Goal: Find specific page/section: Find specific page/section

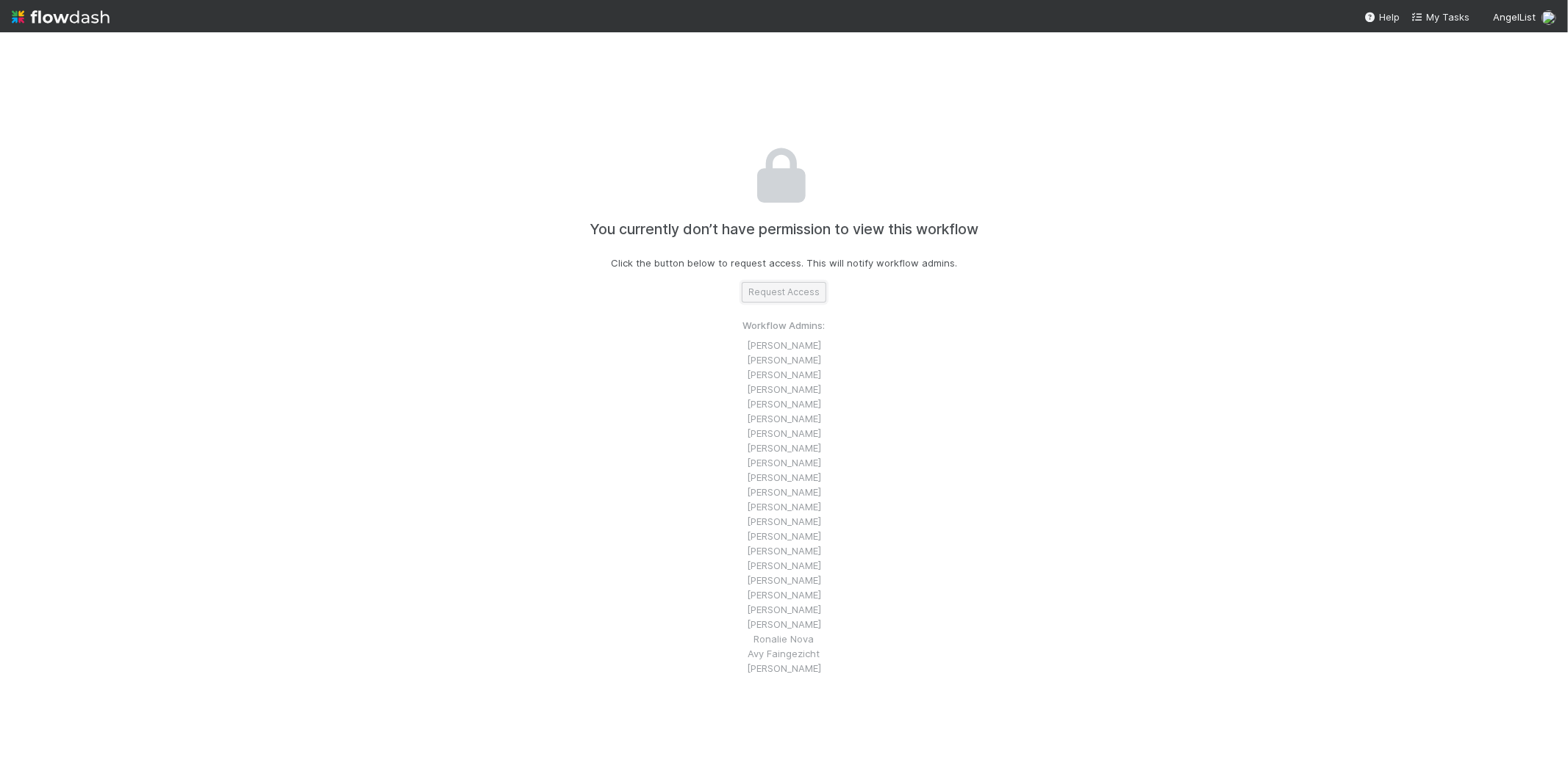
click at [785, 300] on button "Request Access" at bounding box center [784, 292] width 85 height 20
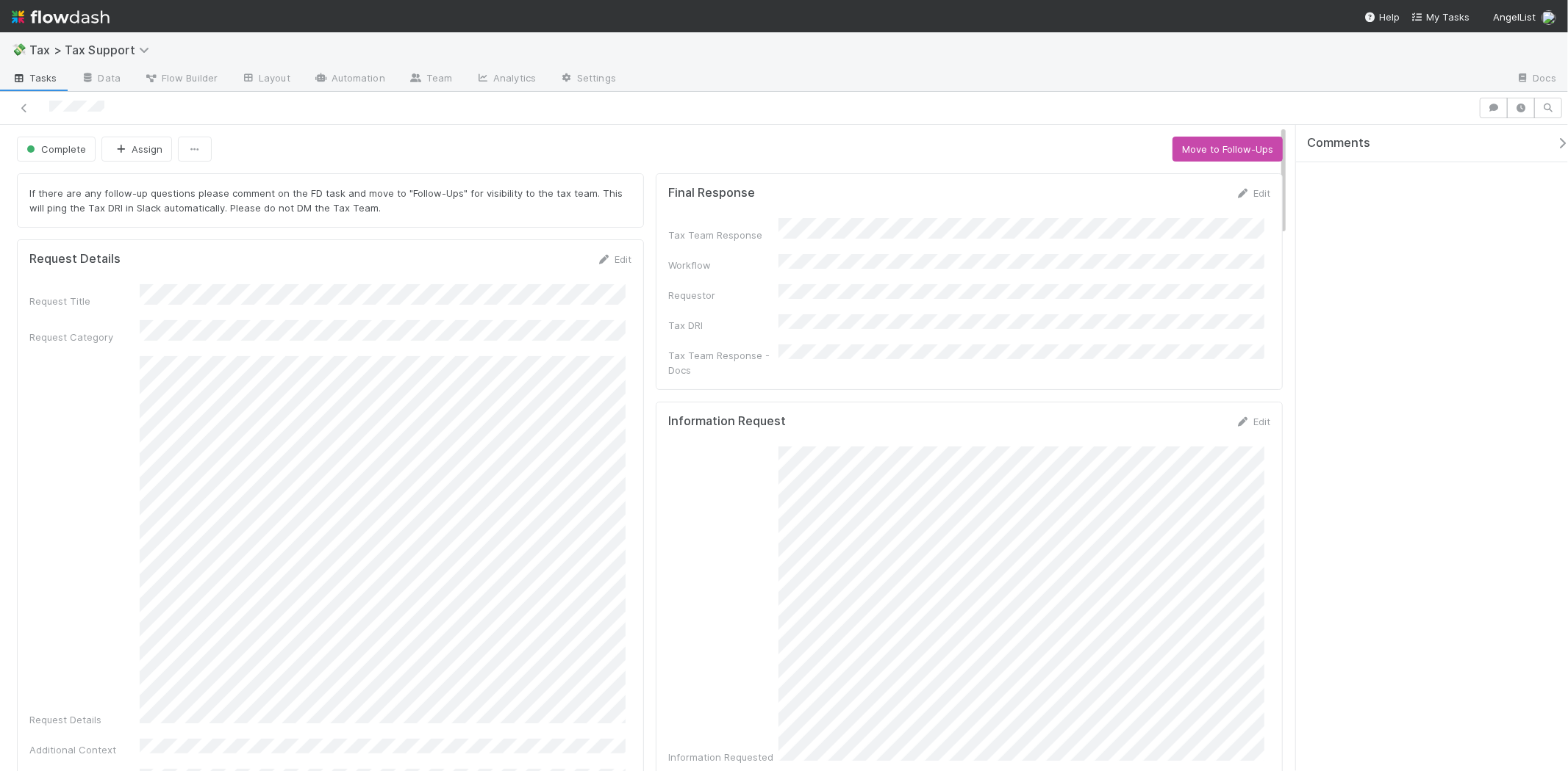
drag, startPoint x: 0, startPoint y: 0, endPoint x: 1047, endPoint y: 171, distance: 1060.9
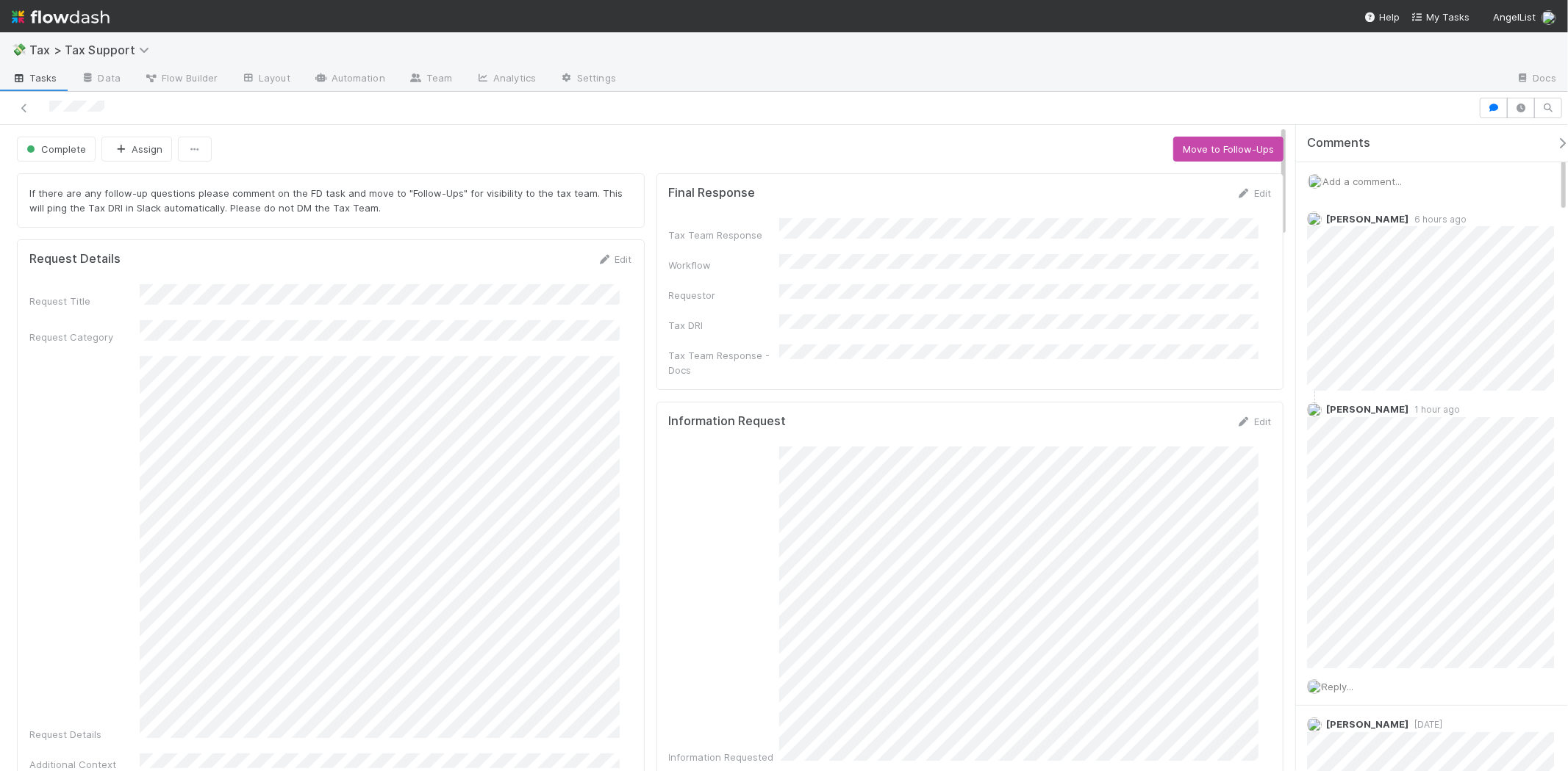
drag, startPoint x: 1364, startPoint y: 137, endPoint x: 1440, endPoint y: 163, distance: 80.3
click at [1440, 163] on div "Add a comment..." at bounding box center [1438, 181] width 285 height 38
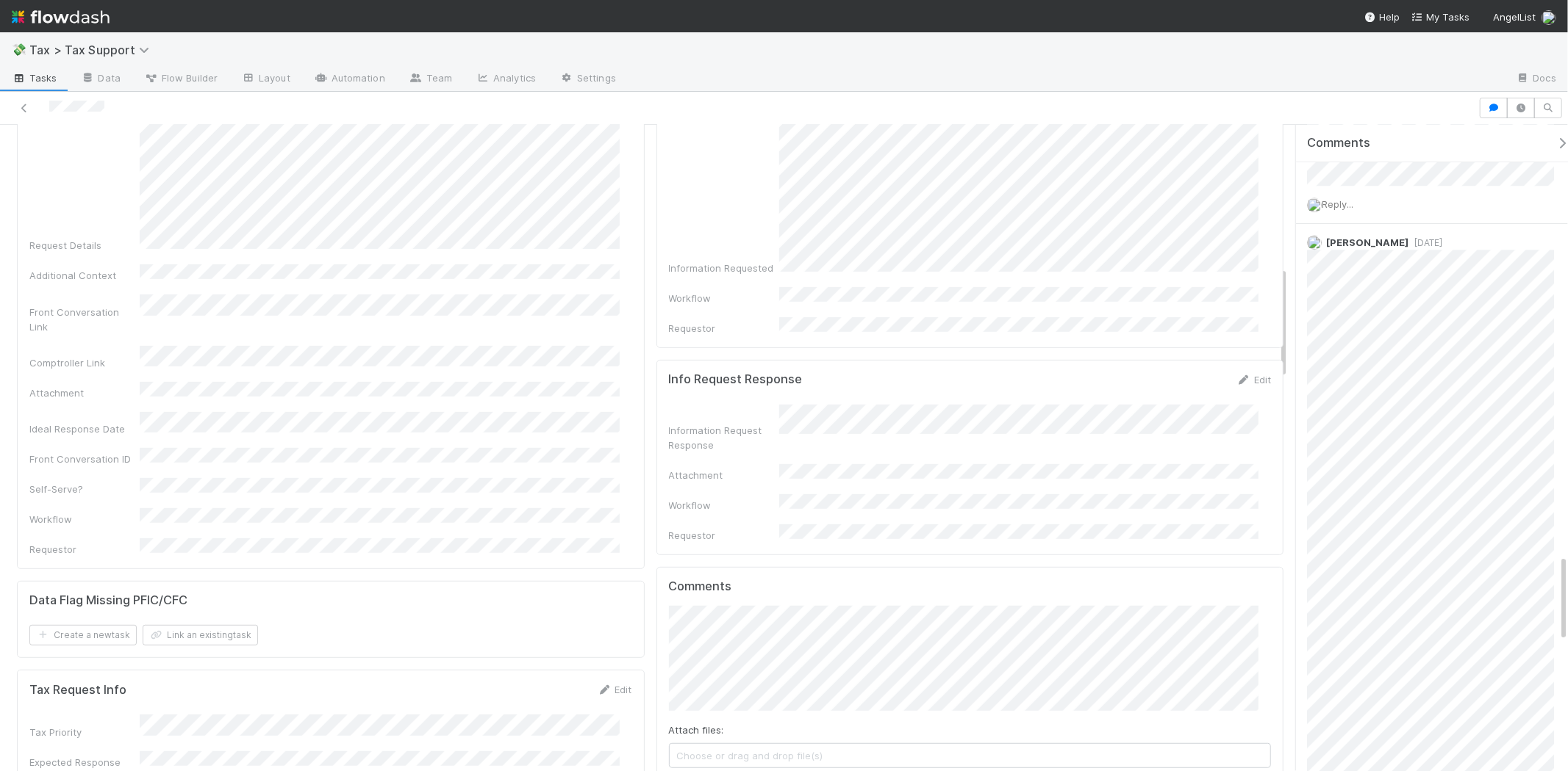
scroll to position [817, 0]
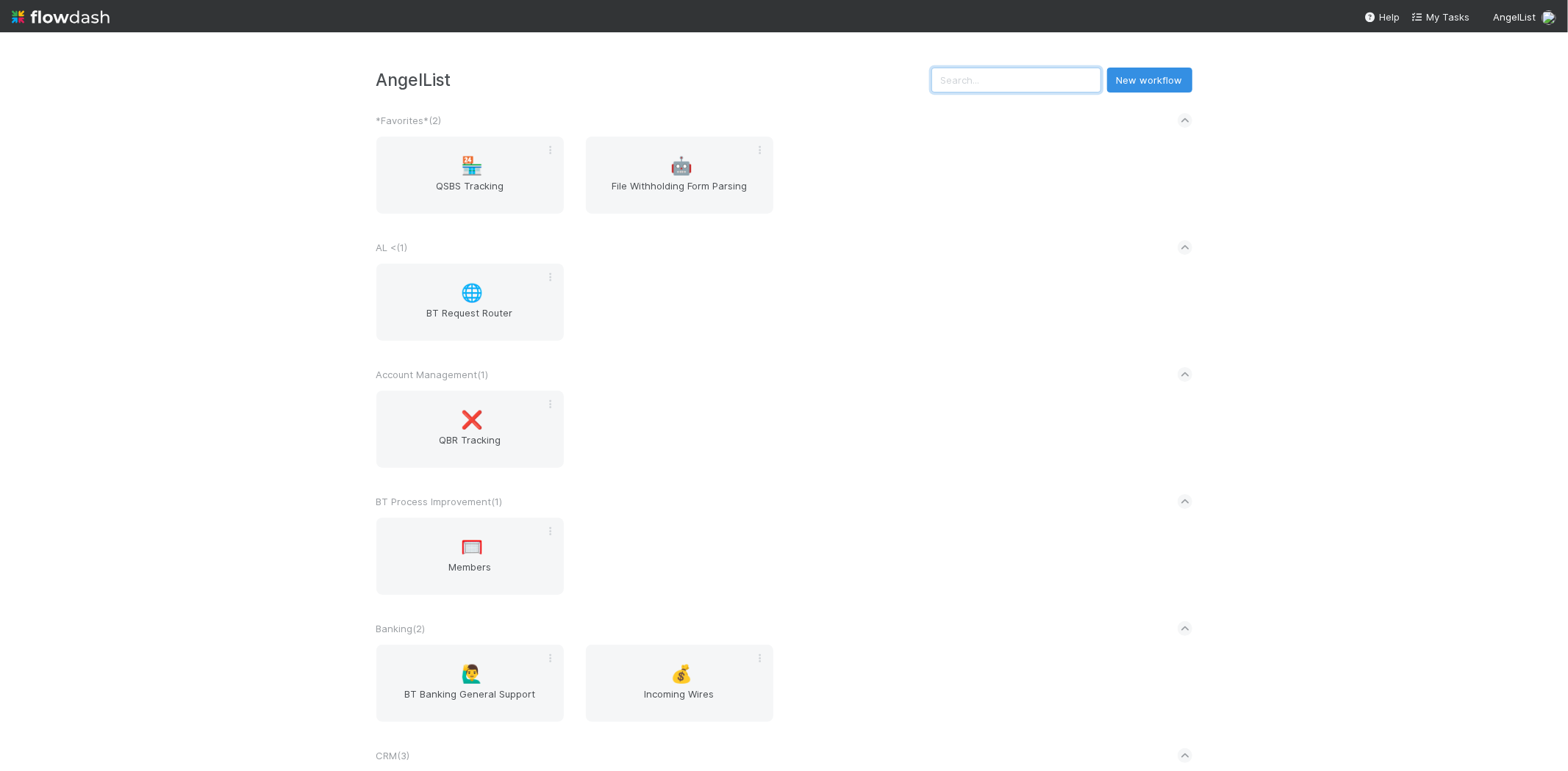
click at [982, 86] on input "text" at bounding box center [1015, 80] width 170 height 25
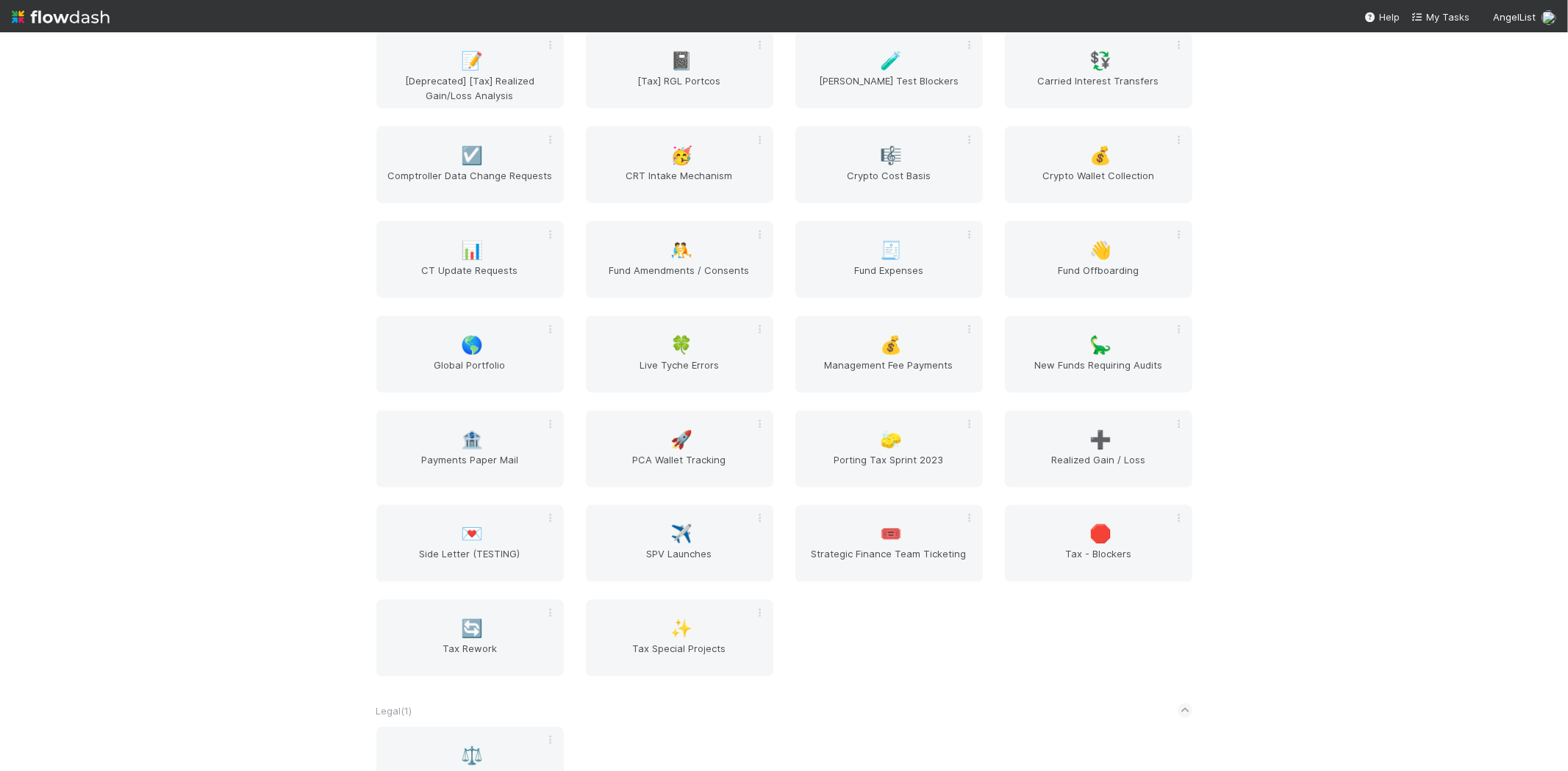
scroll to position [2040, 0]
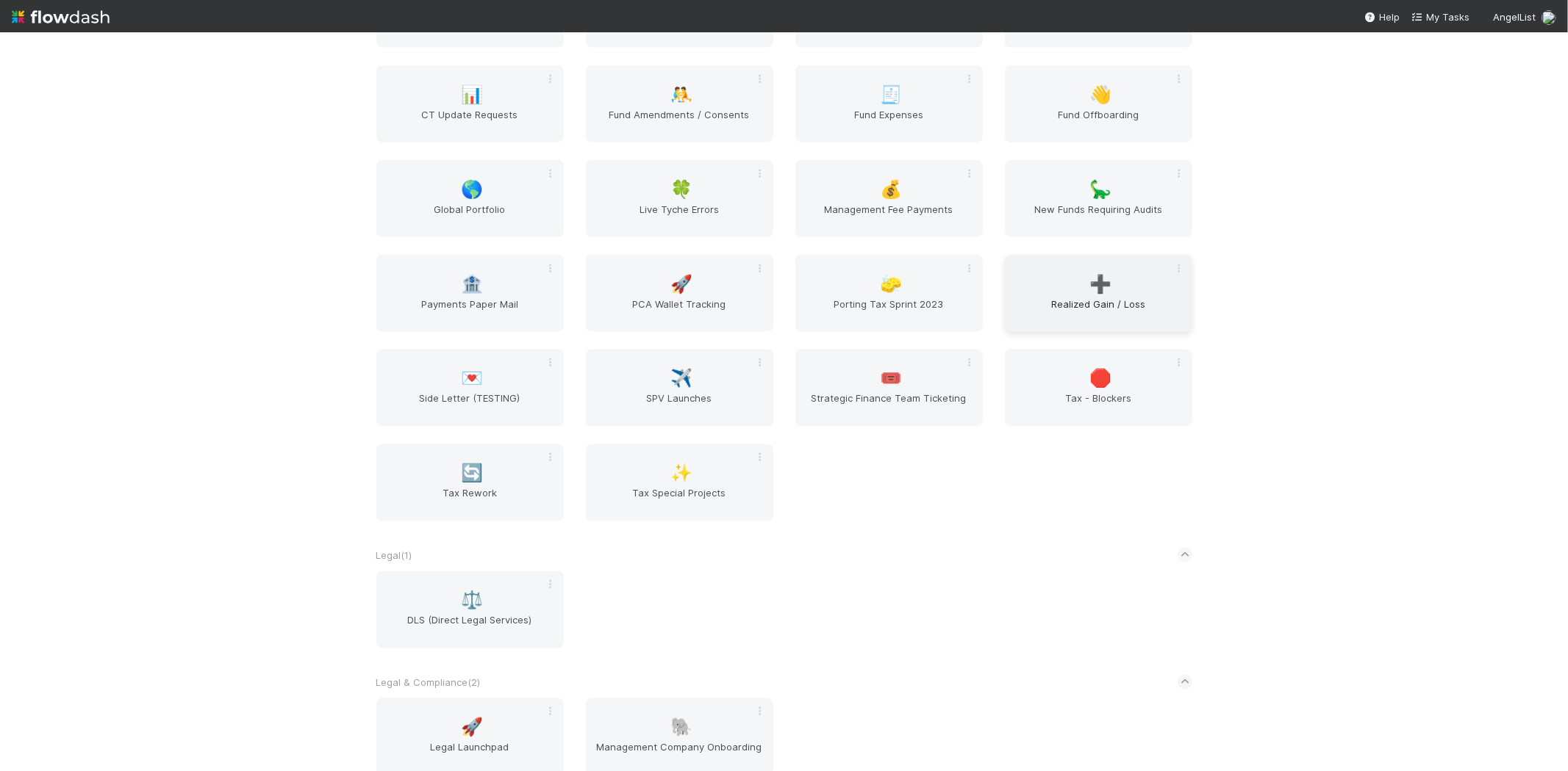
click at [1112, 297] on span "Realized Gain / Loss" at bounding box center [1098, 311] width 176 height 29
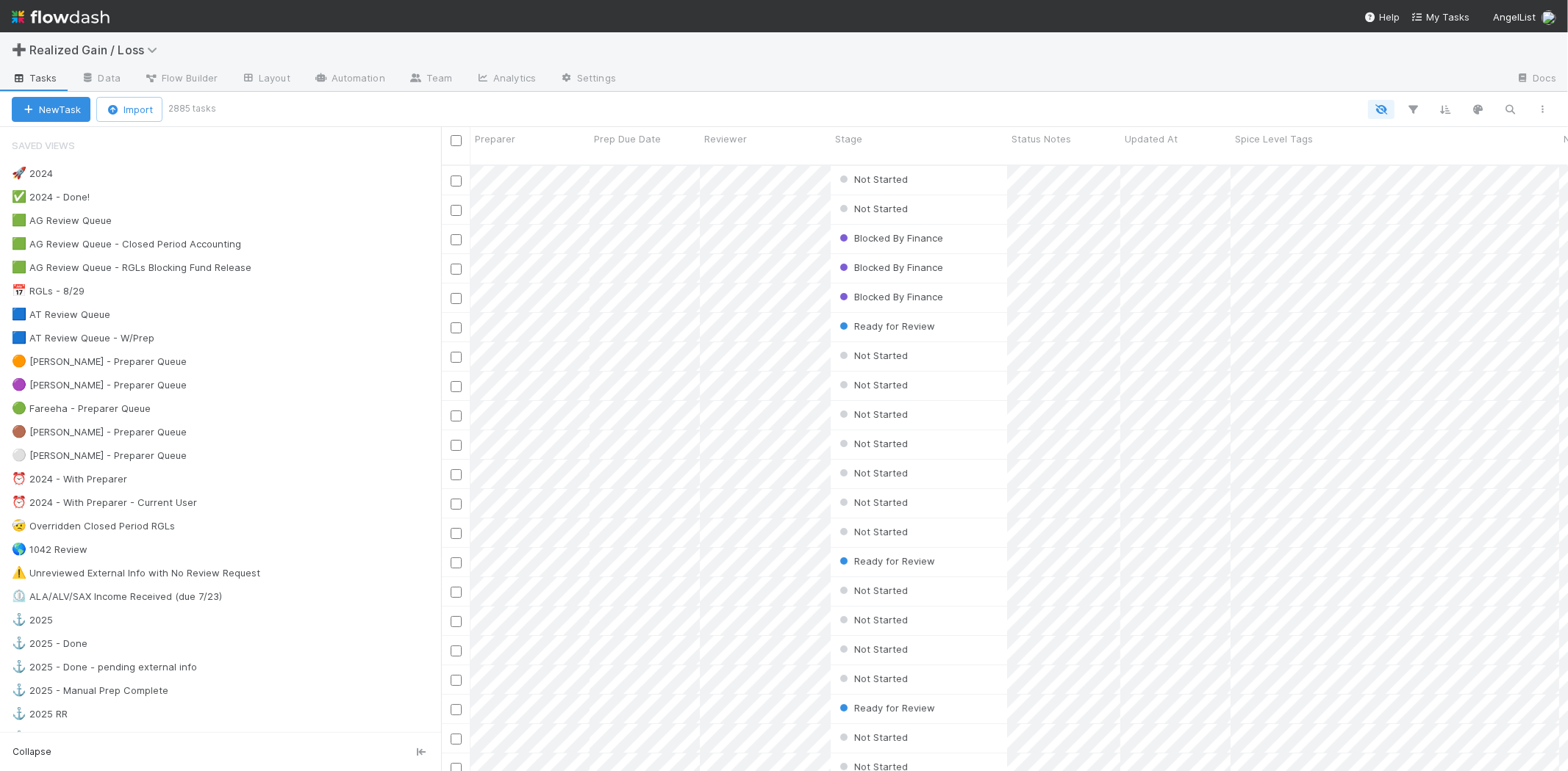
scroll to position [606, 1114]
click at [285, 361] on div "🟠 Michael - Preparer Queue 21" at bounding box center [225, 362] width 429 height 19
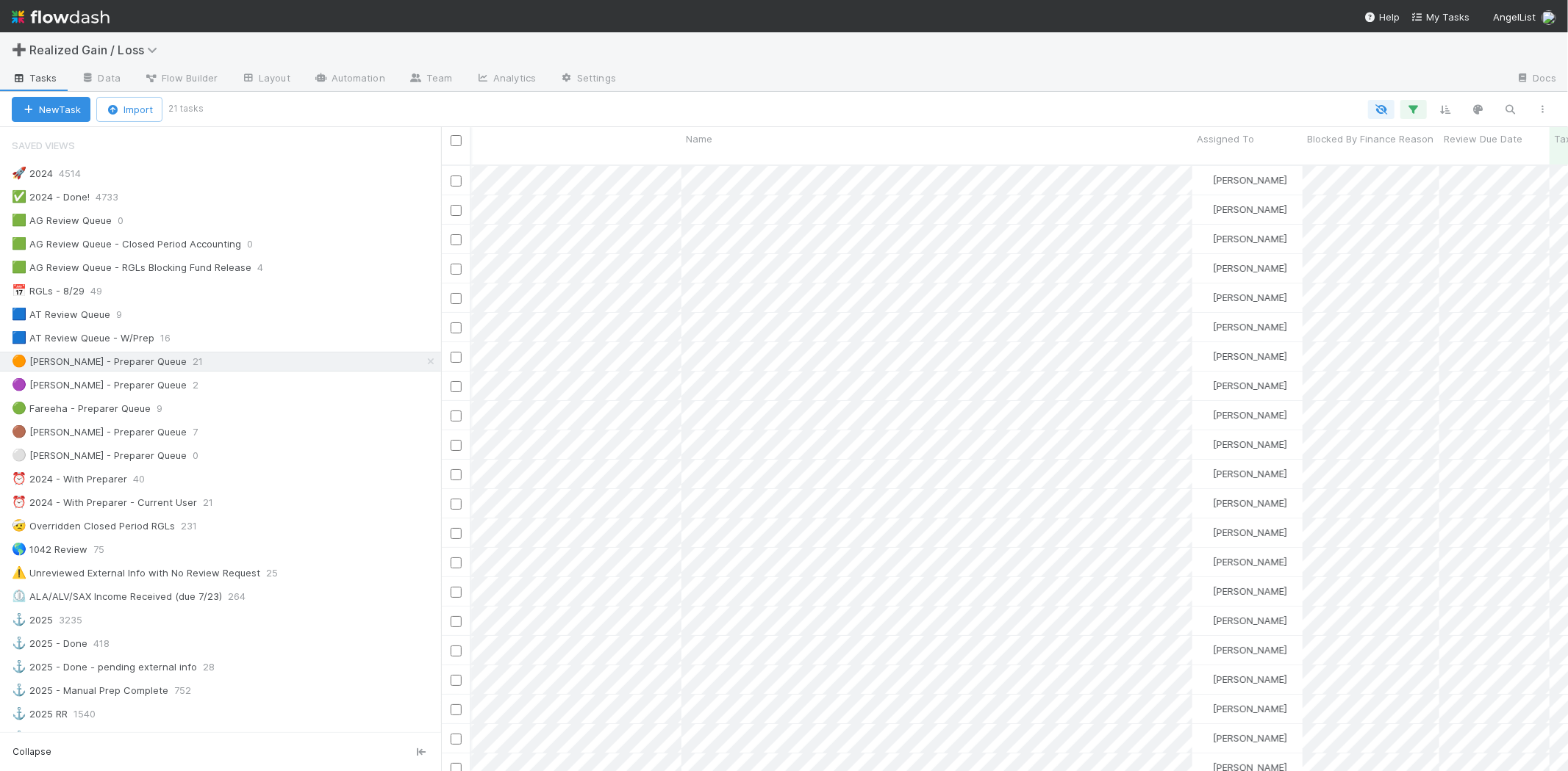
scroll to position [0, 877]
